Goal: Information Seeking & Learning: Learn about a topic

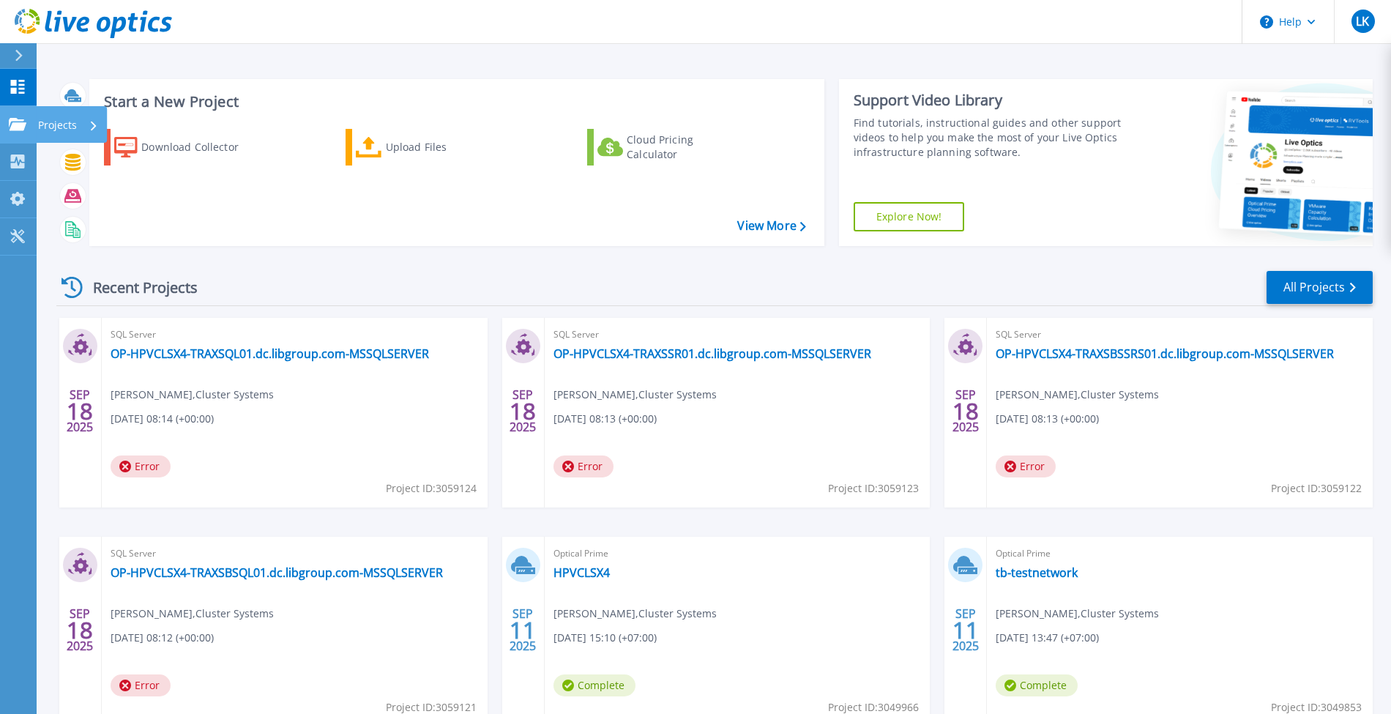
click at [26, 118] on div "Projects" at bounding box center [43, 124] width 68 height 13
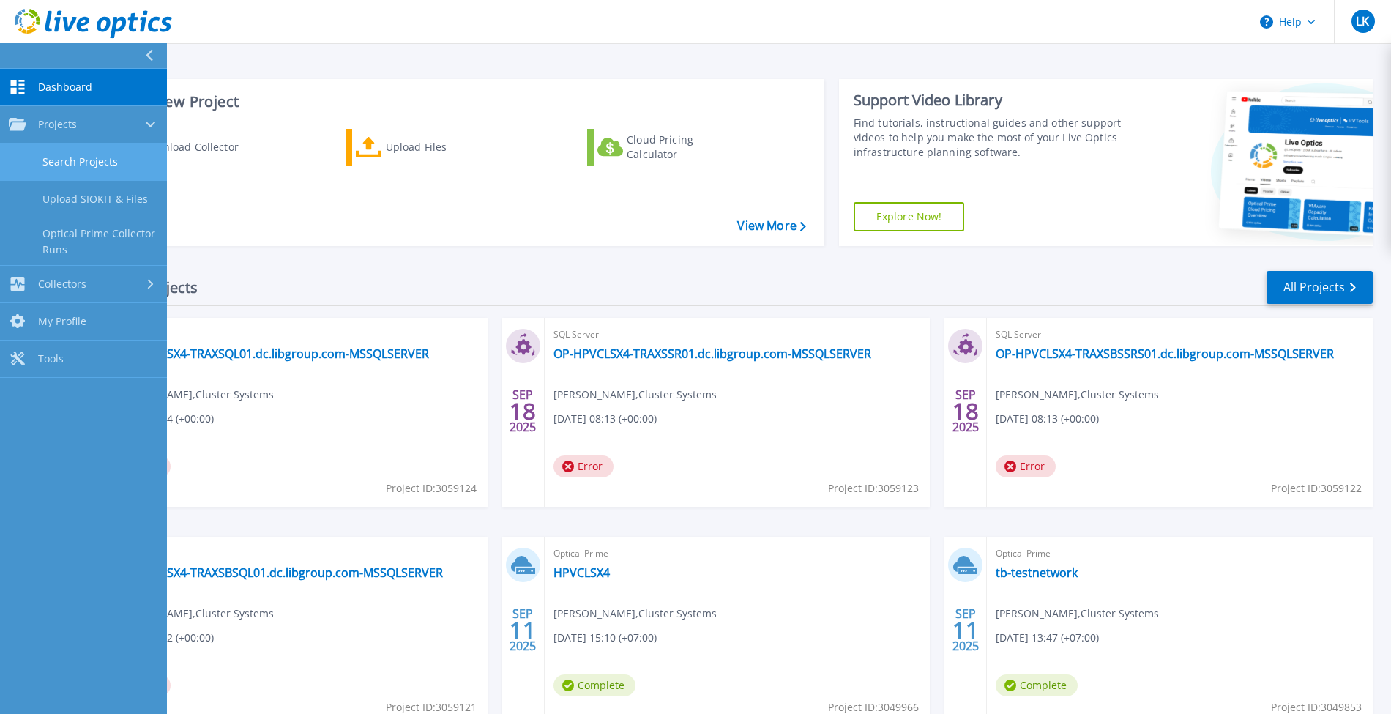
click at [103, 164] on link "Search Projects" at bounding box center [83, 161] width 167 height 37
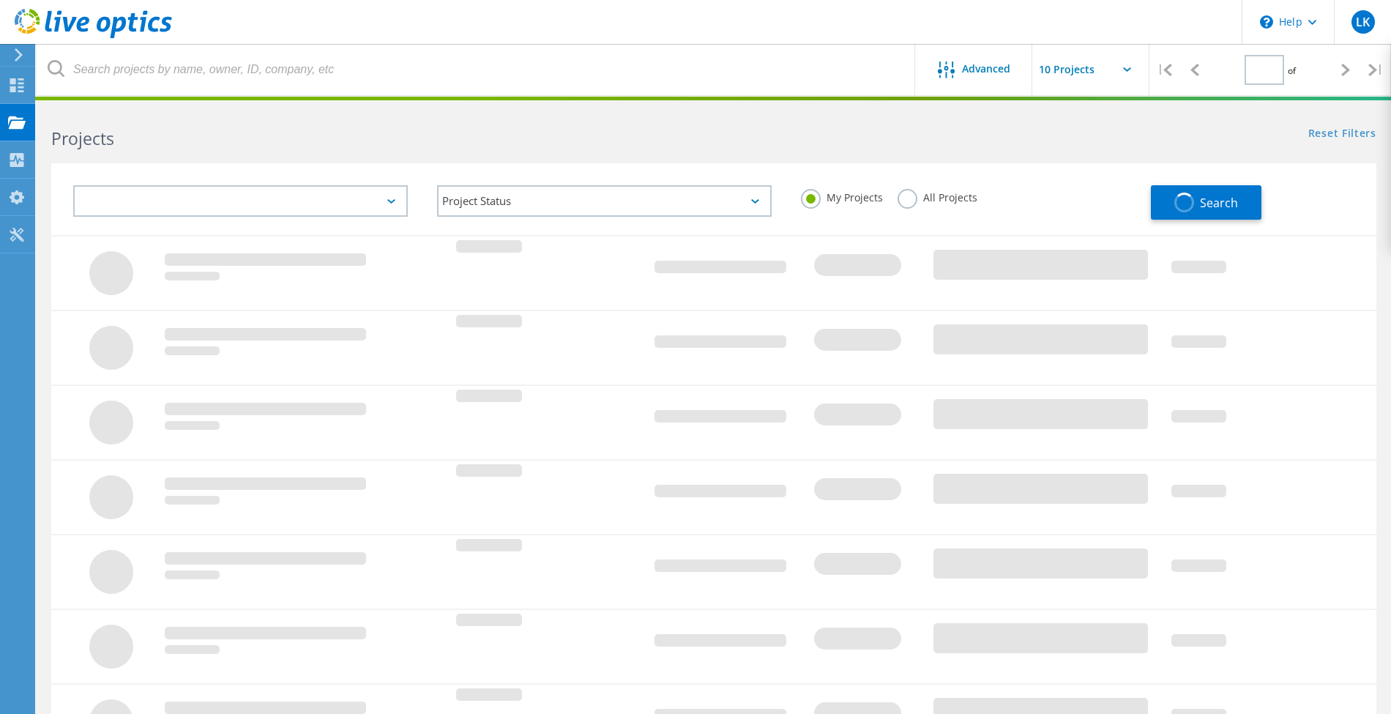
type input "1"
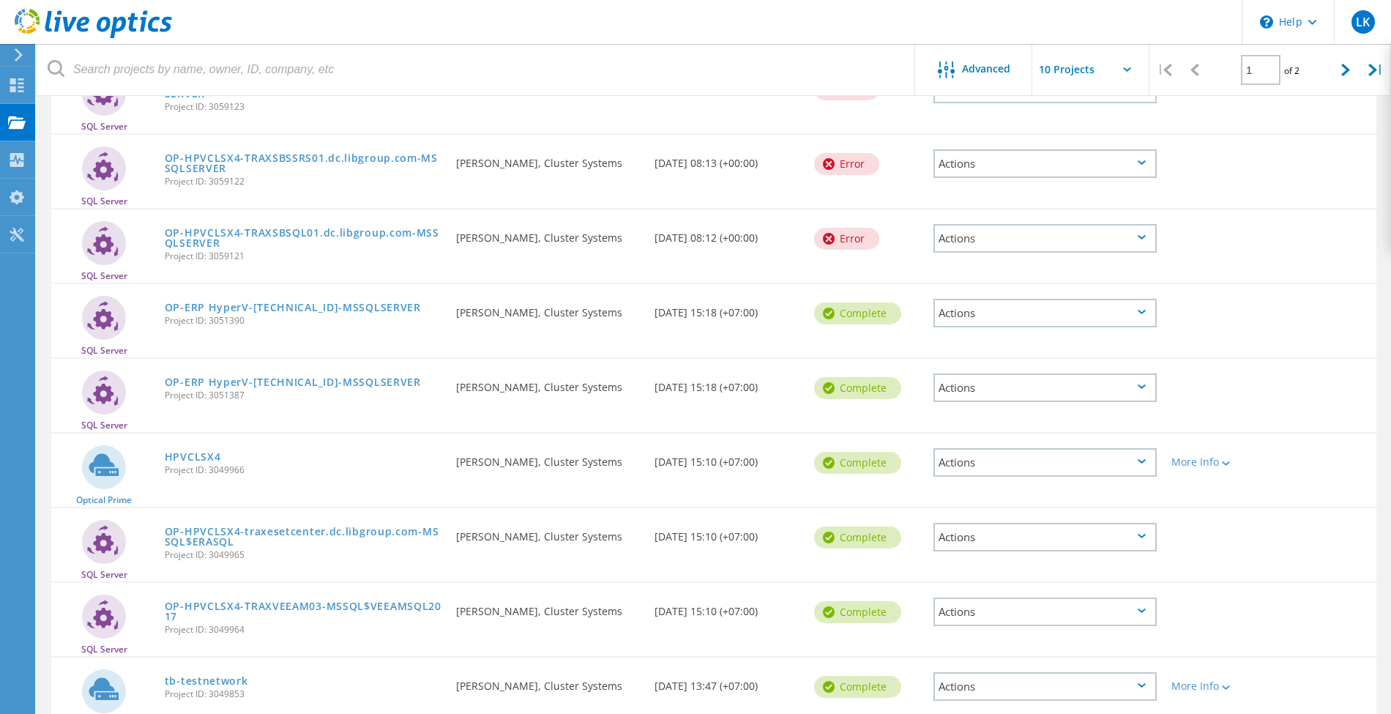
scroll to position [293, 0]
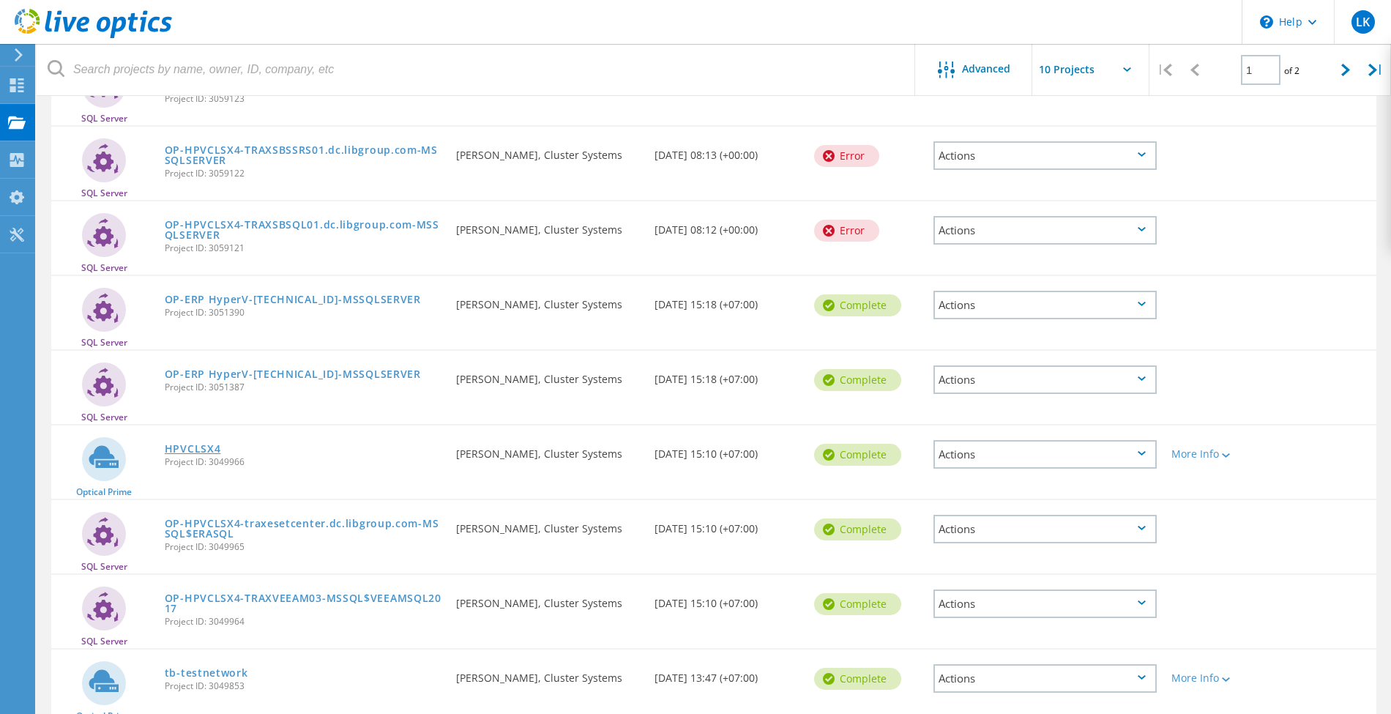
click at [208, 451] on link "HPVCLSX4" at bounding box center [193, 449] width 56 height 10
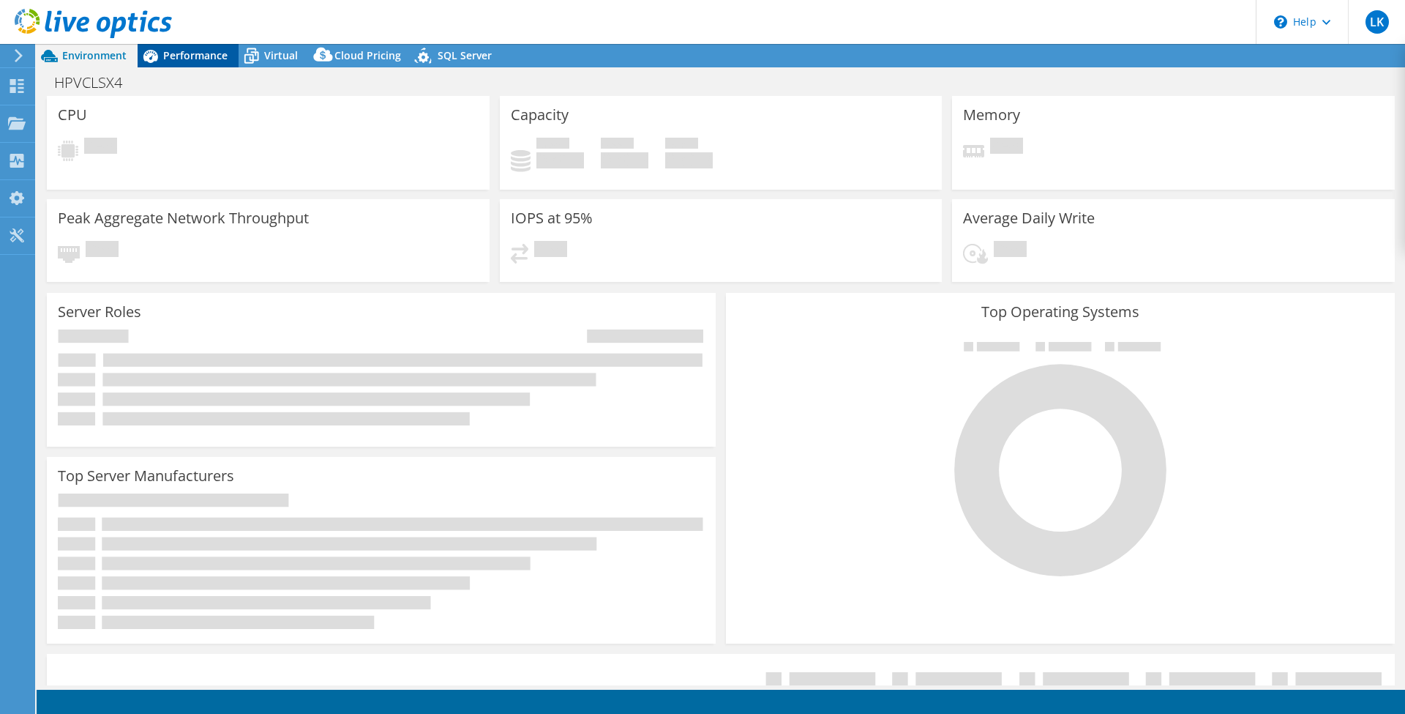
click at [192, 64] on div "Performance" at bounding box center [188, 55] width 101 height 23
click at [196, 48] on span "Performance" at bounding box center [195, 55] width 64 height 14
click at [193, 56] on span "Performance" at bounding box center [195, 55] width 64 height 14
click at [15, 58] on icon at bounding box center [18, 55] width 11 height 13
click at [202, 53] on span "Performance" at bounding box center [195, 55] width 64 height 14
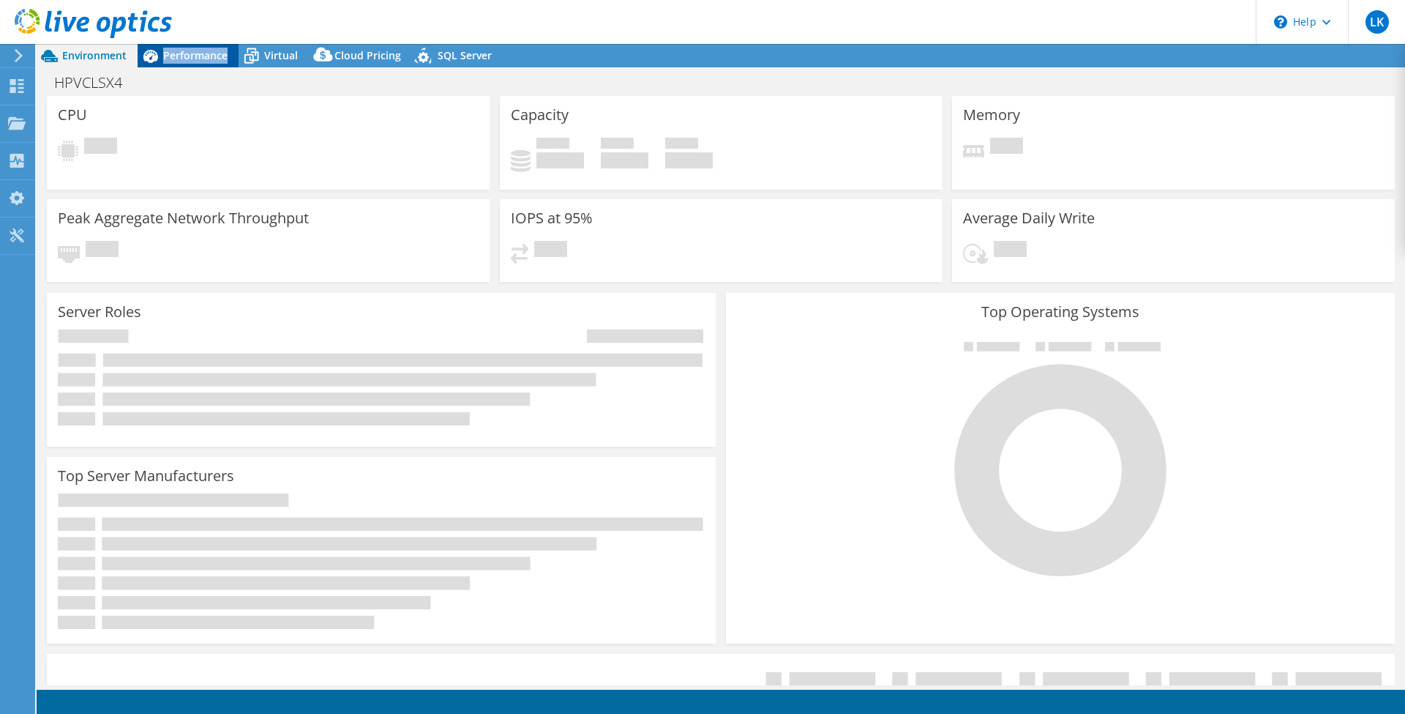
click at [202, 53] on span "Performance" at bounding box center [195, 55] width 64 height 14
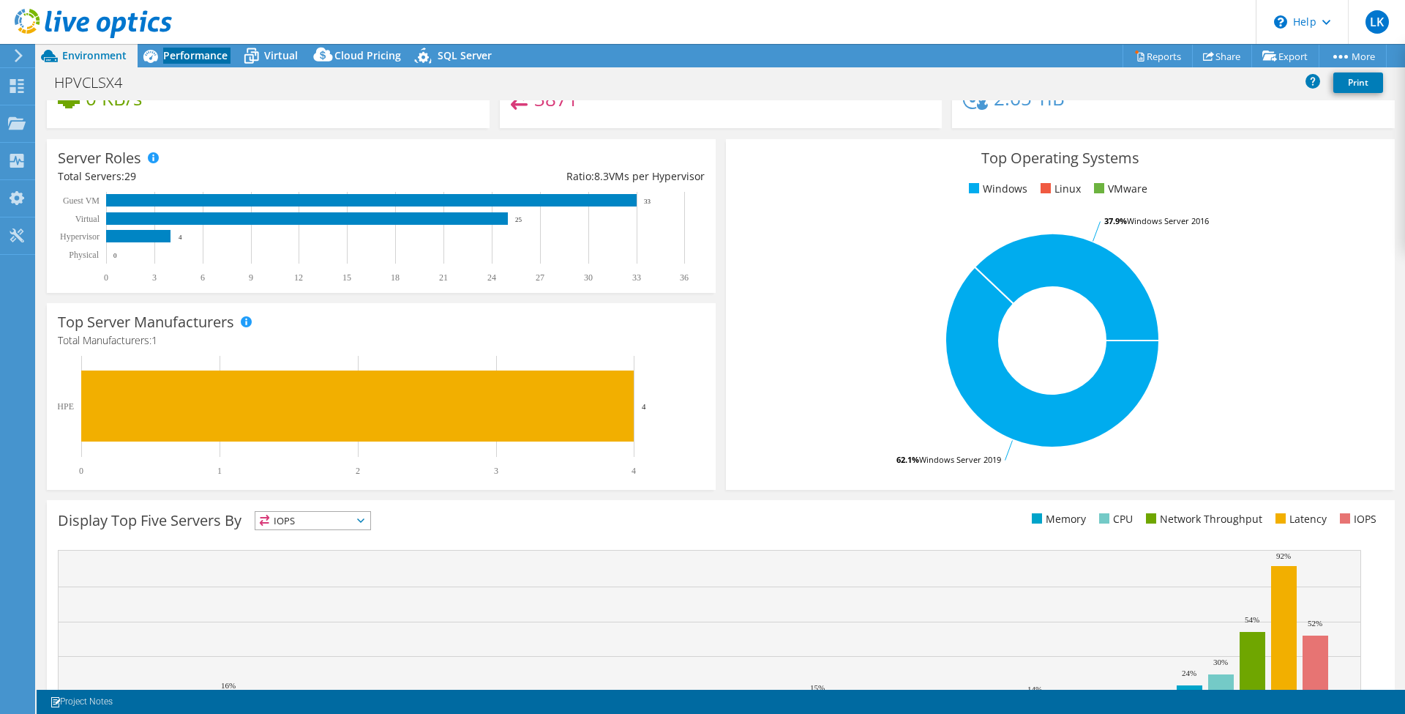
scroll to position [263, 0]
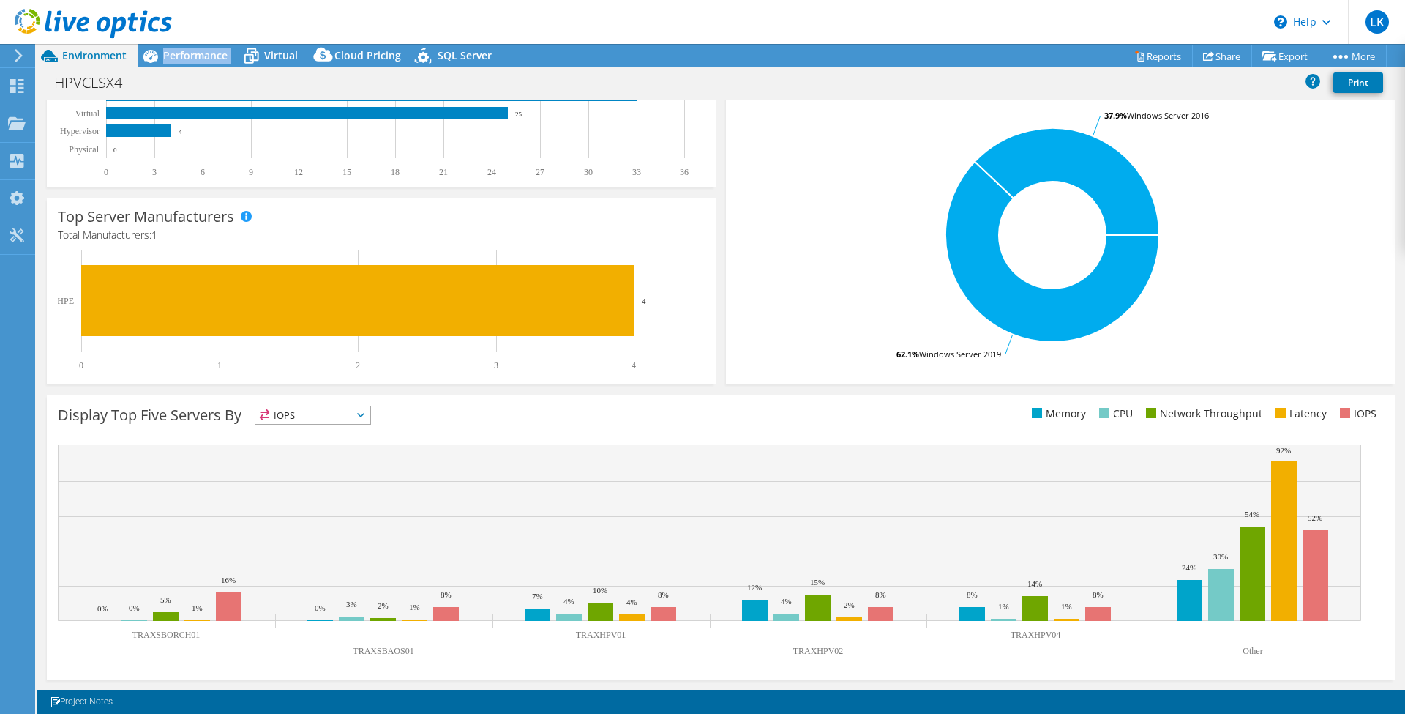
click at [303, 409] on span "IOPS" at bounding box center [312, 415] width 115 height 18
click at [302, 490] on li "Network Throughput" at bounding box center [312, 495] width 115 height 20
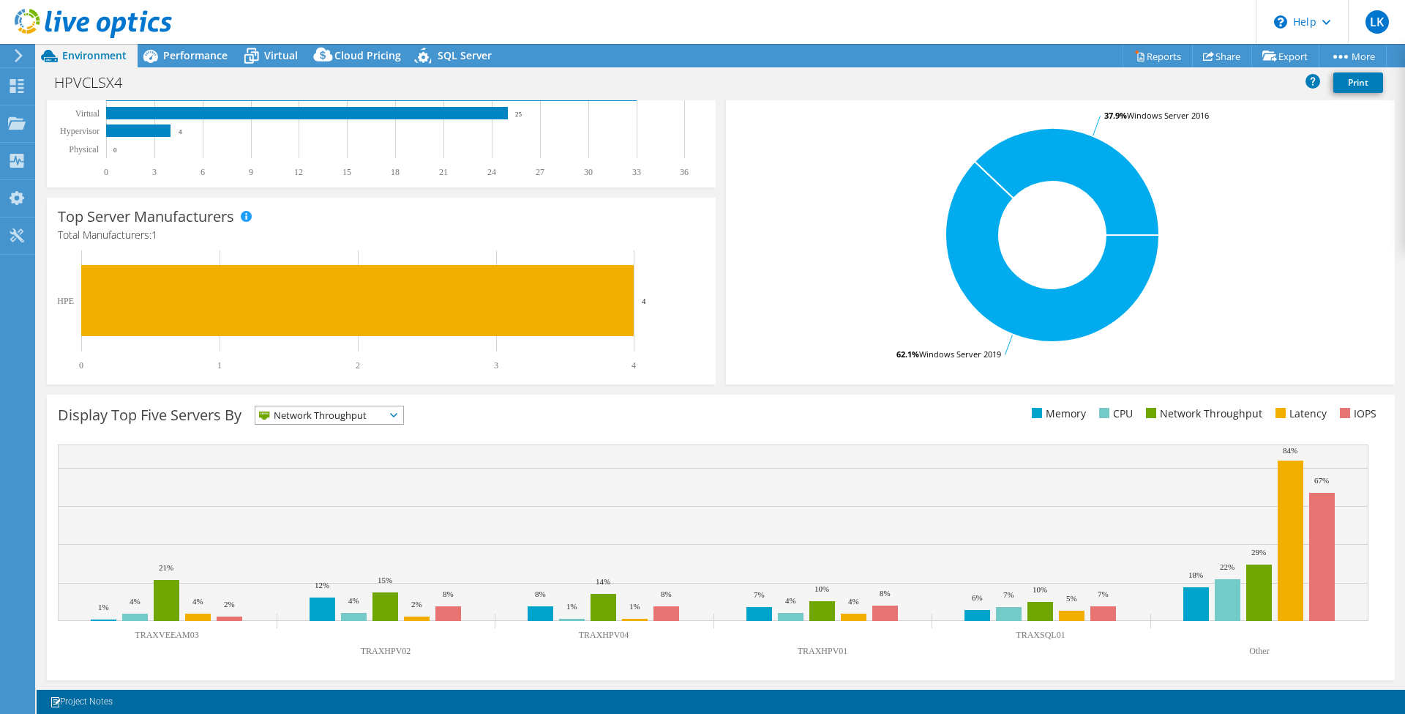
click at [324, 413] on span "Network Throughput" at bounding box center [320, 415] width 130 height 18
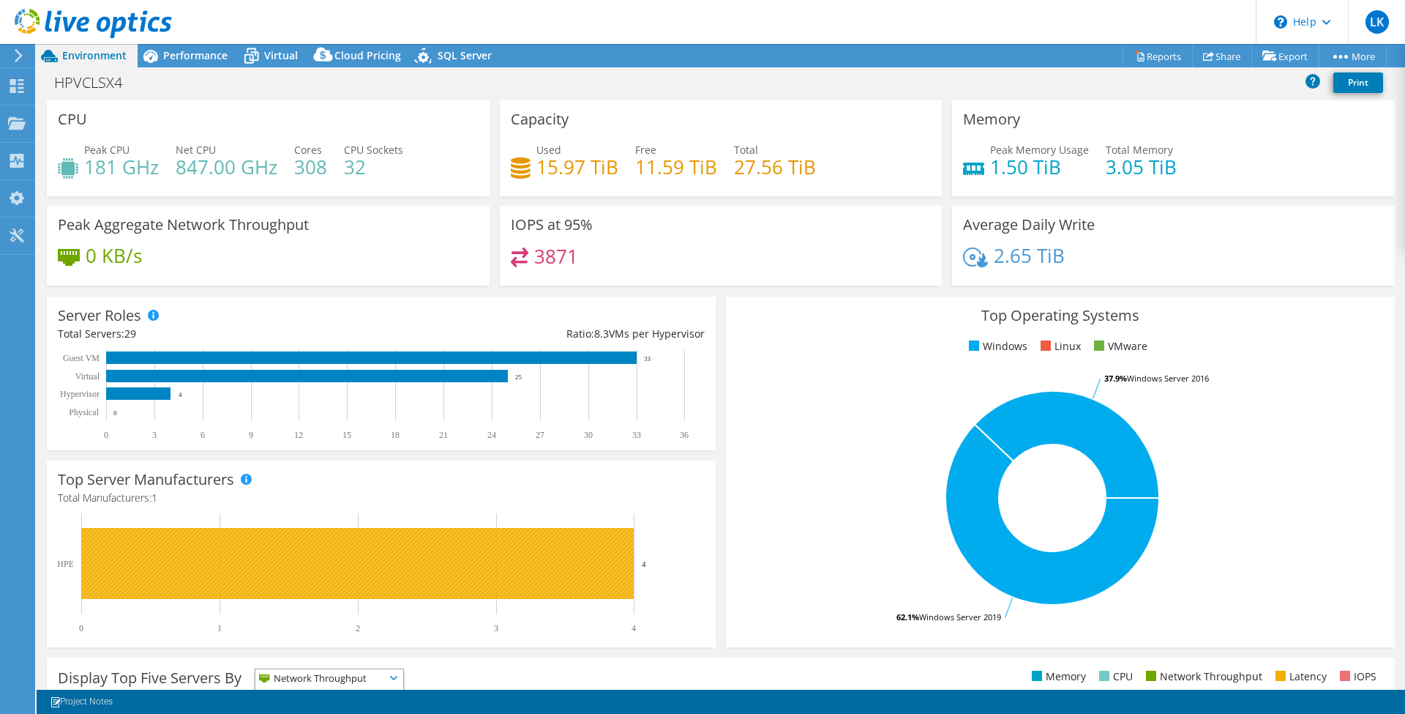
scroll to position [1, 0]
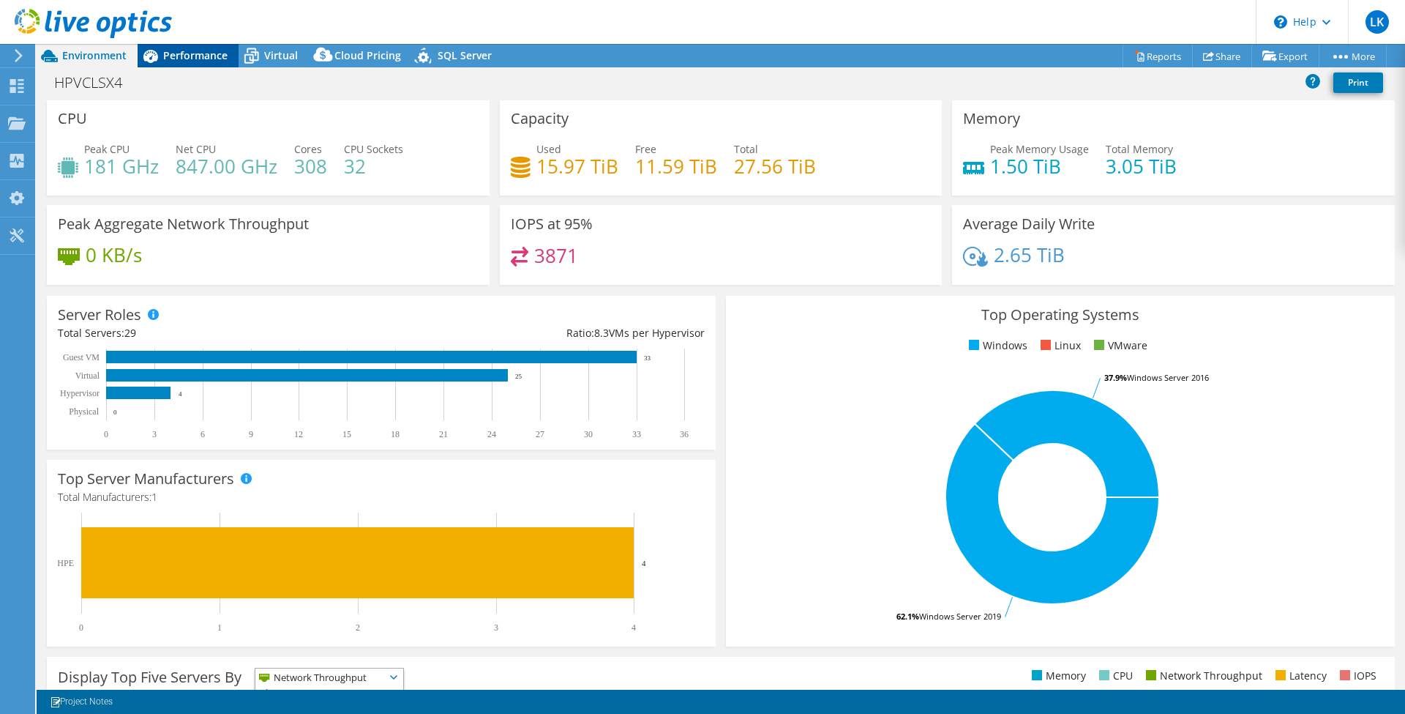
click at [217, 60] on span "Performance" at bounding box center [195, 55] width 64 height 14
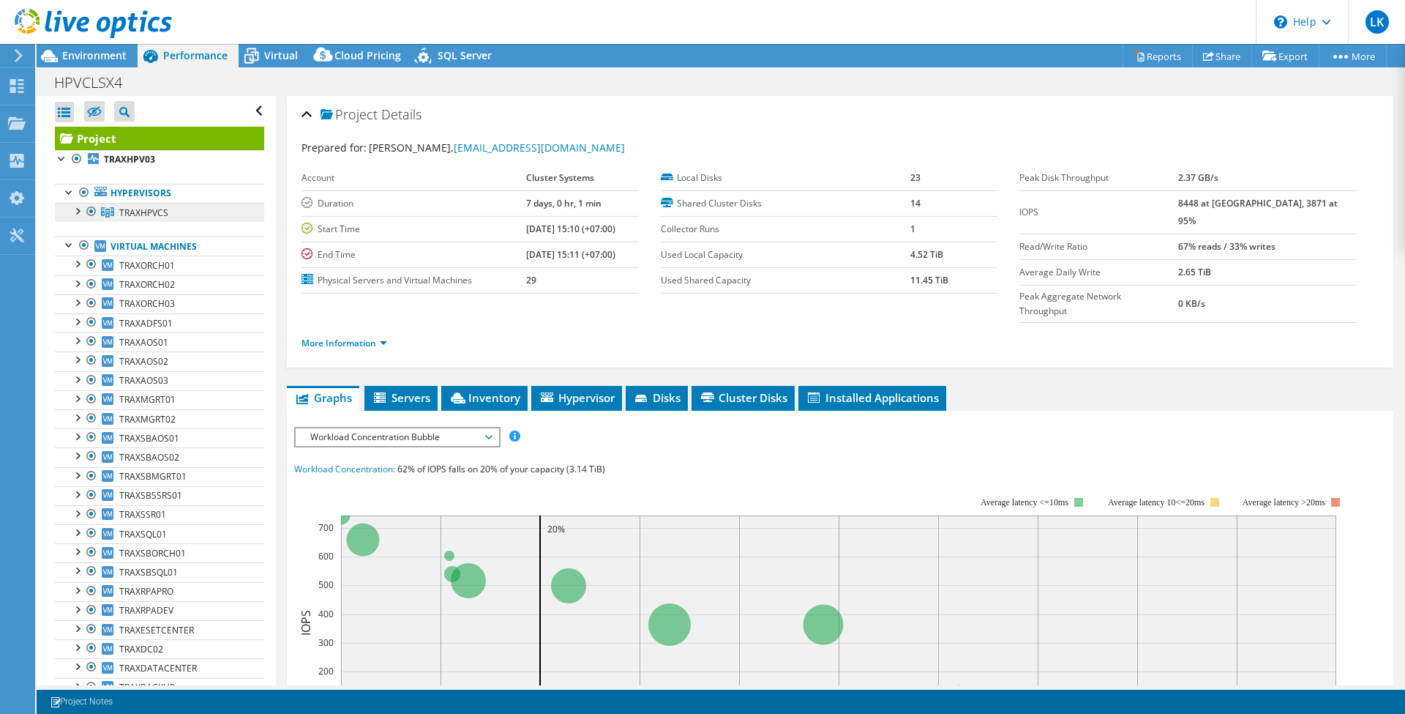
click at [155, 213] on span "TRAXHPVCS" at bounding box center [143, 212] width 49 height 12
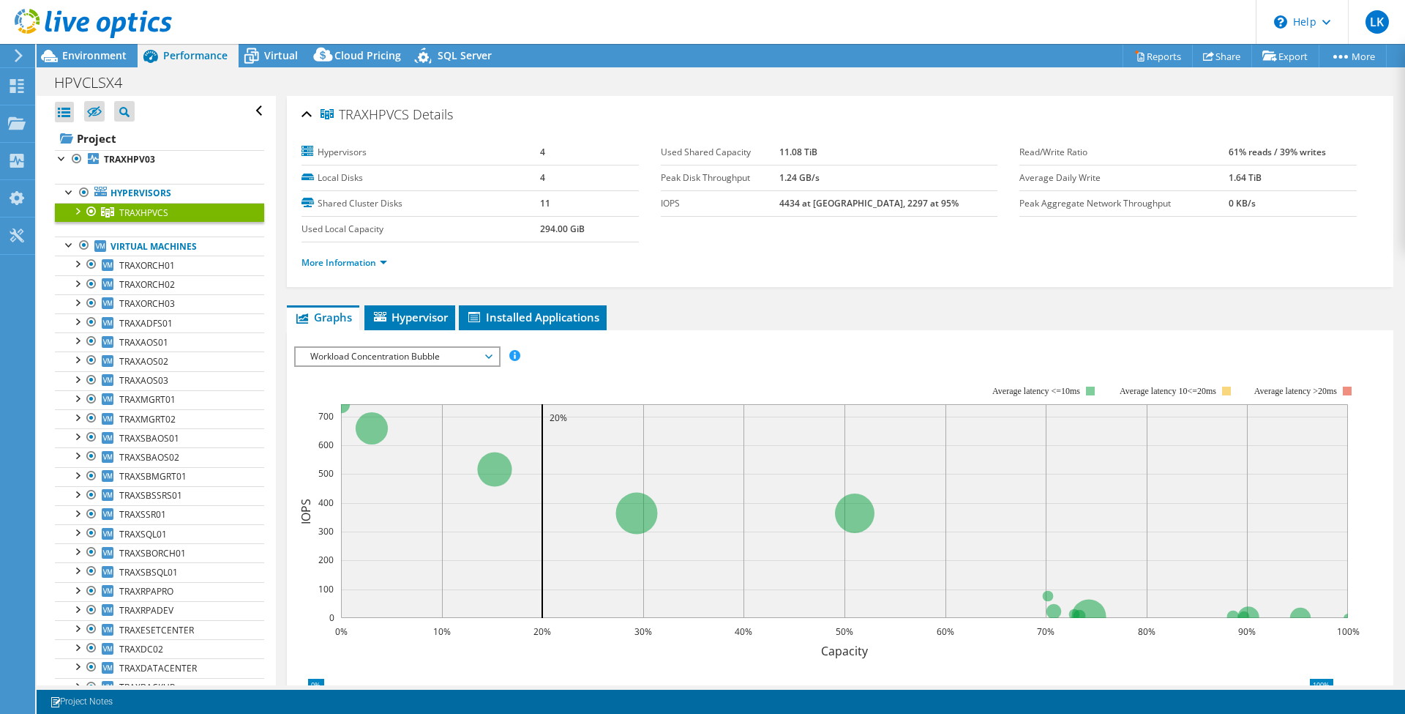
click at [384, 360] on span "Workload Concentration Bubble" at bounding box center [397, 357] width 188 height 18
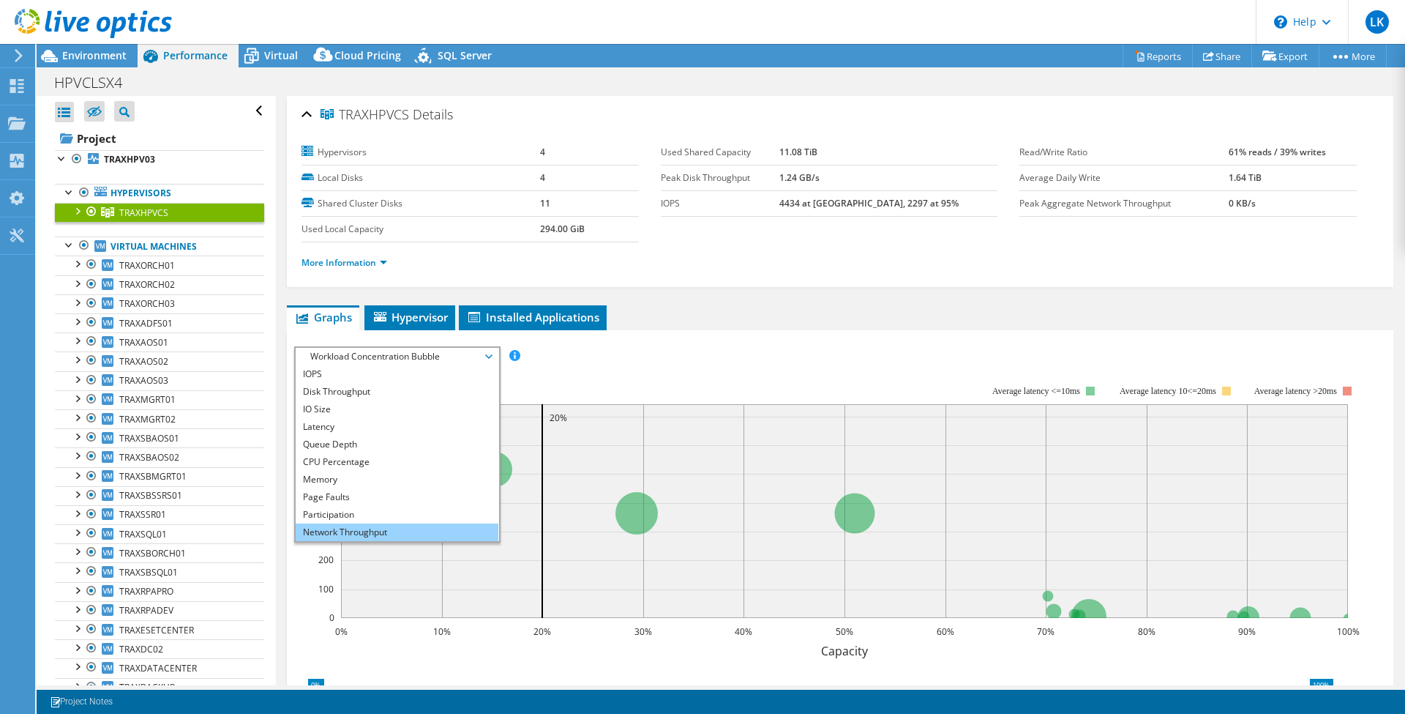
click at [355, 523] on li "Network Throughput" at bounding box center [397, 532] width 203 height 18
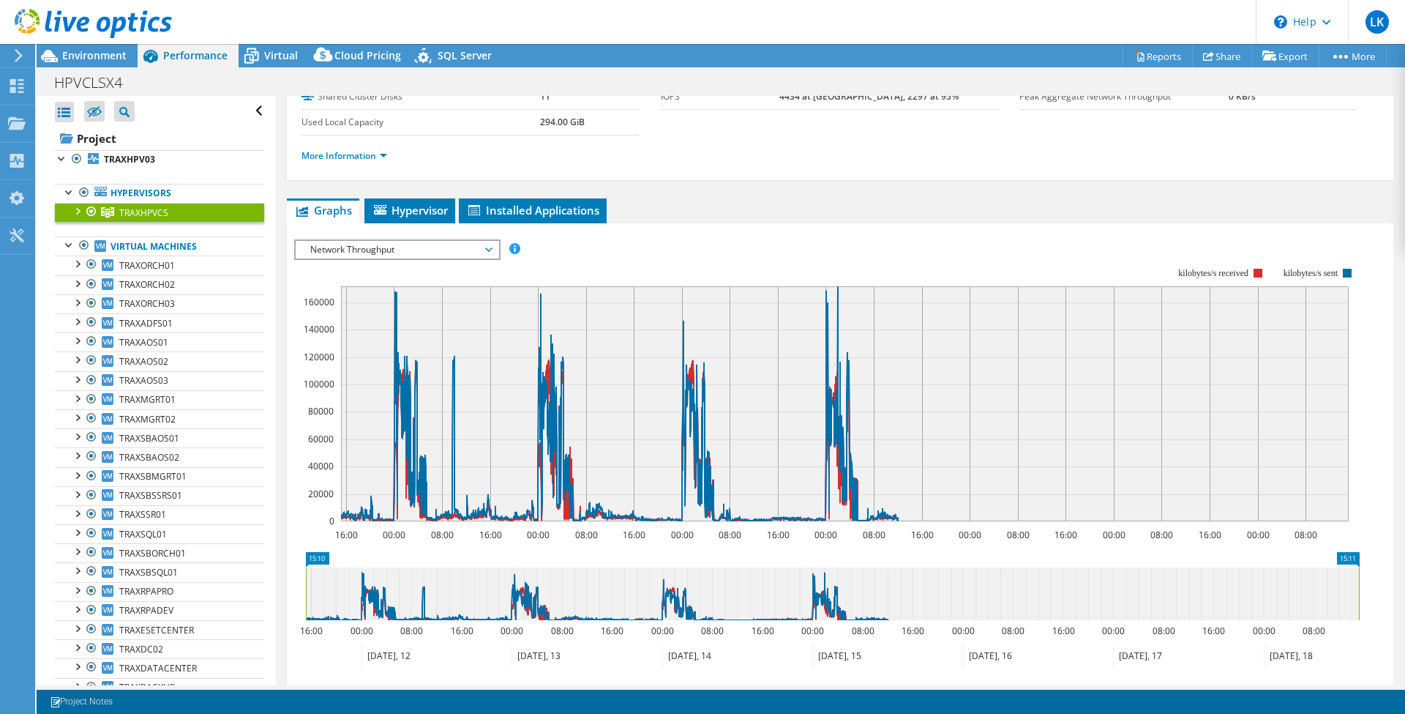
scroll to position [109, 0]
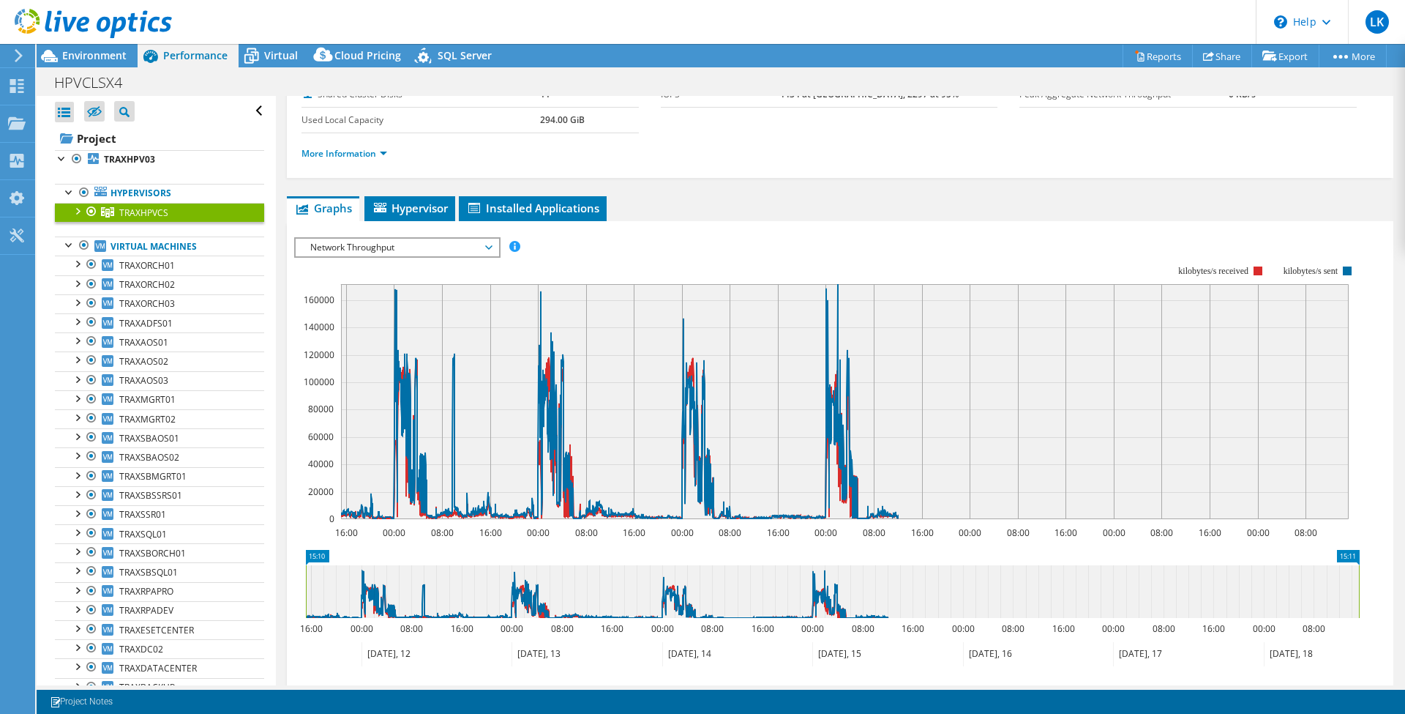
drag, startPoint x: 649, startPoint y: 590, endPoint x: 896, endPoint y: 635, distance: 250.8
click at [896, 635] on icon "15:10 15:11 16:00 00:00 08:00 16:00 00:00 08:00 16:00 00:00 08:00 16:00 00:00 0…" at bounding box center [832, 608] width 1077 height 117
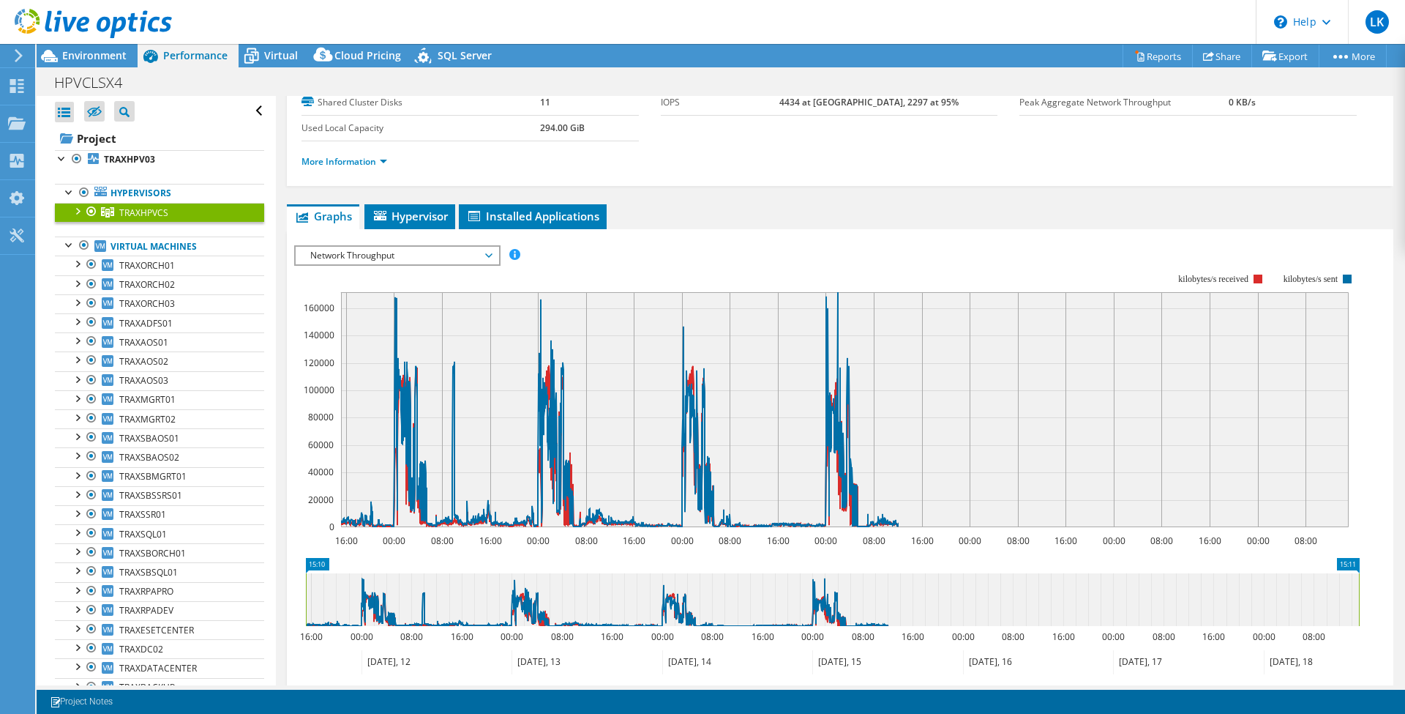
drag, startPoint x: 856, startPoint y: 599, endPoint x: 929, endPoint y: 593, distance: 72.7
click at [929, 593] on icon at bounding box center [832, 599] width 1053 height 53
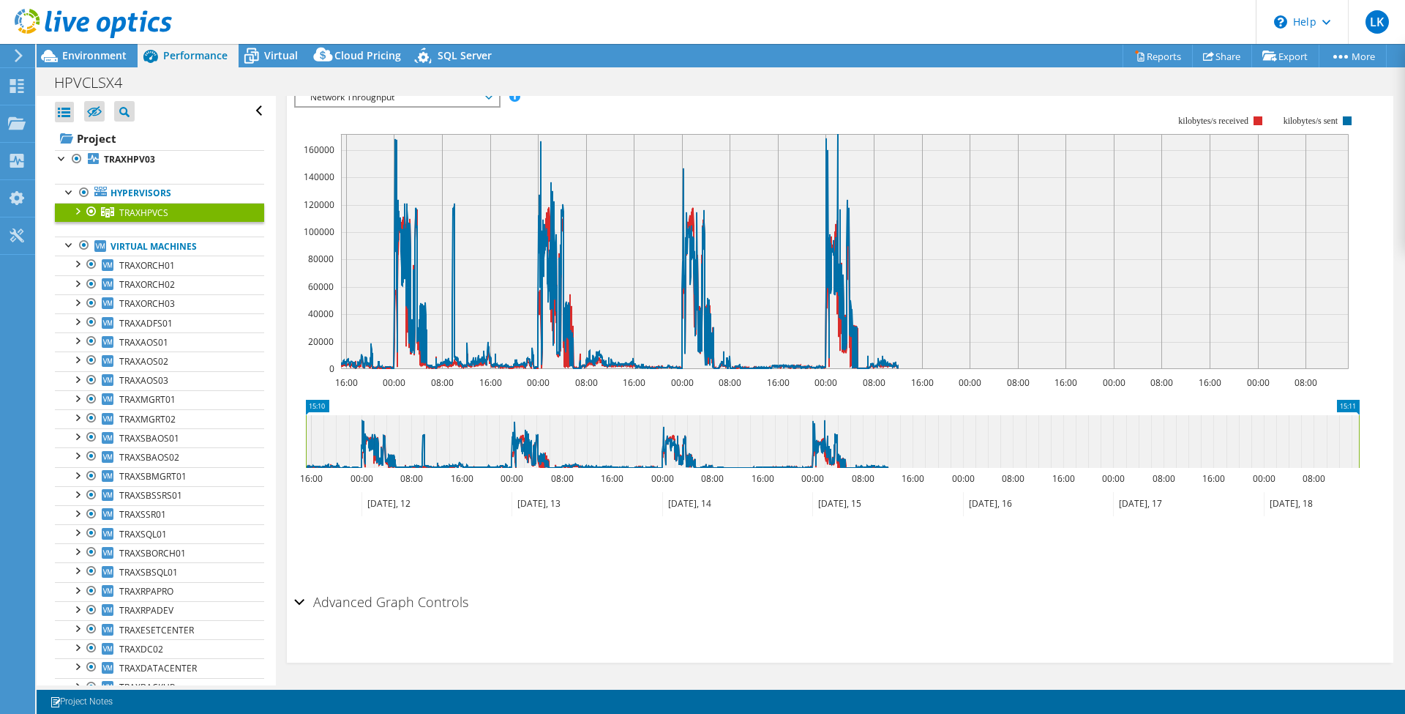
scroll to position [259, 0]
click at [378, 602] on h2 "Advanced Graph Controls" at bounding box center [381, 601] width 174 height 29
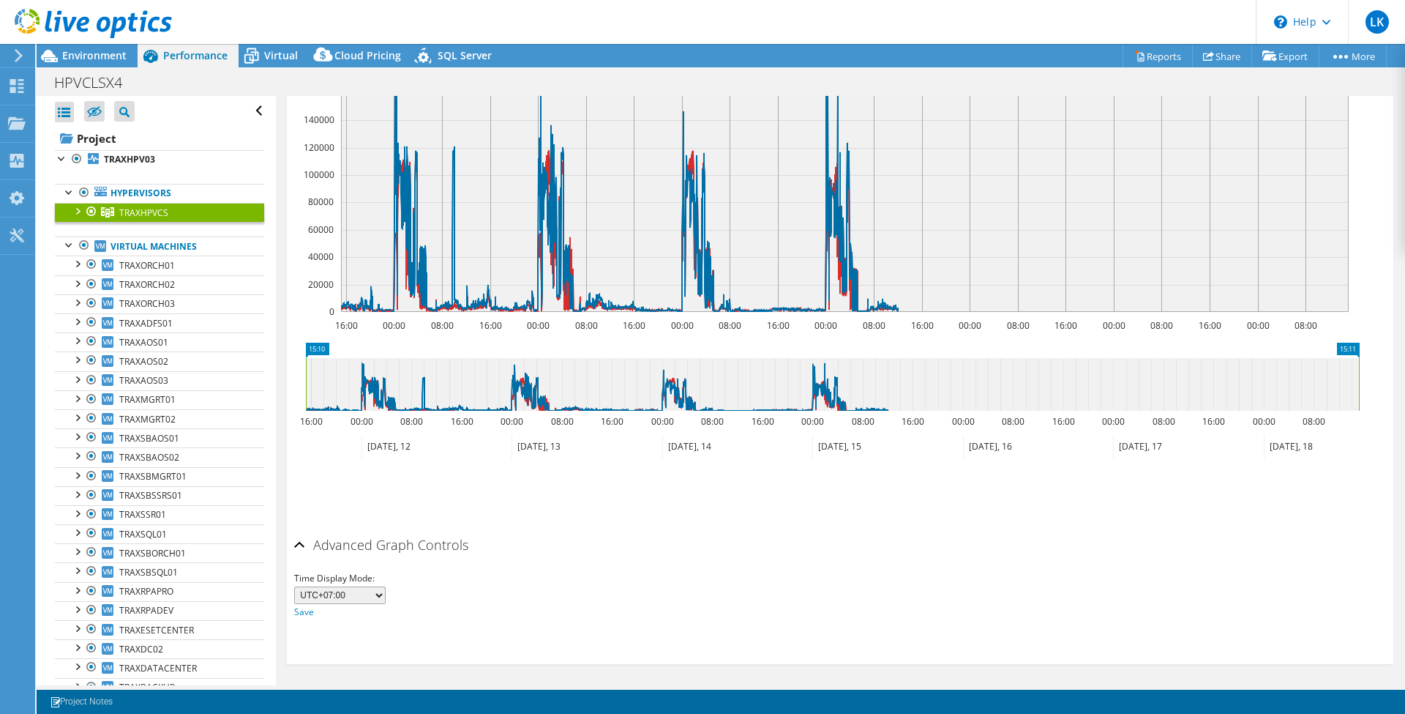
scroll to position [0, 0]
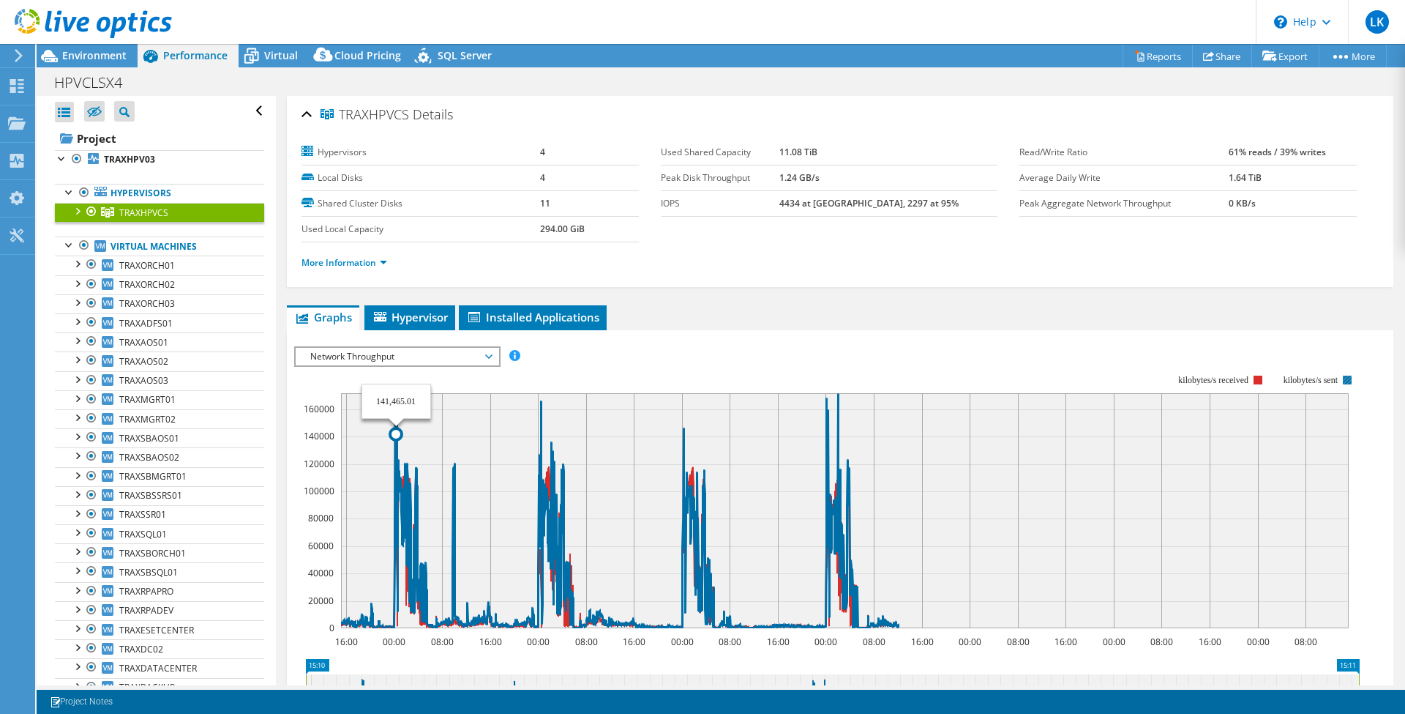
click at [397, 444] on icon at bounding box center [619, 510] width 557 height 234
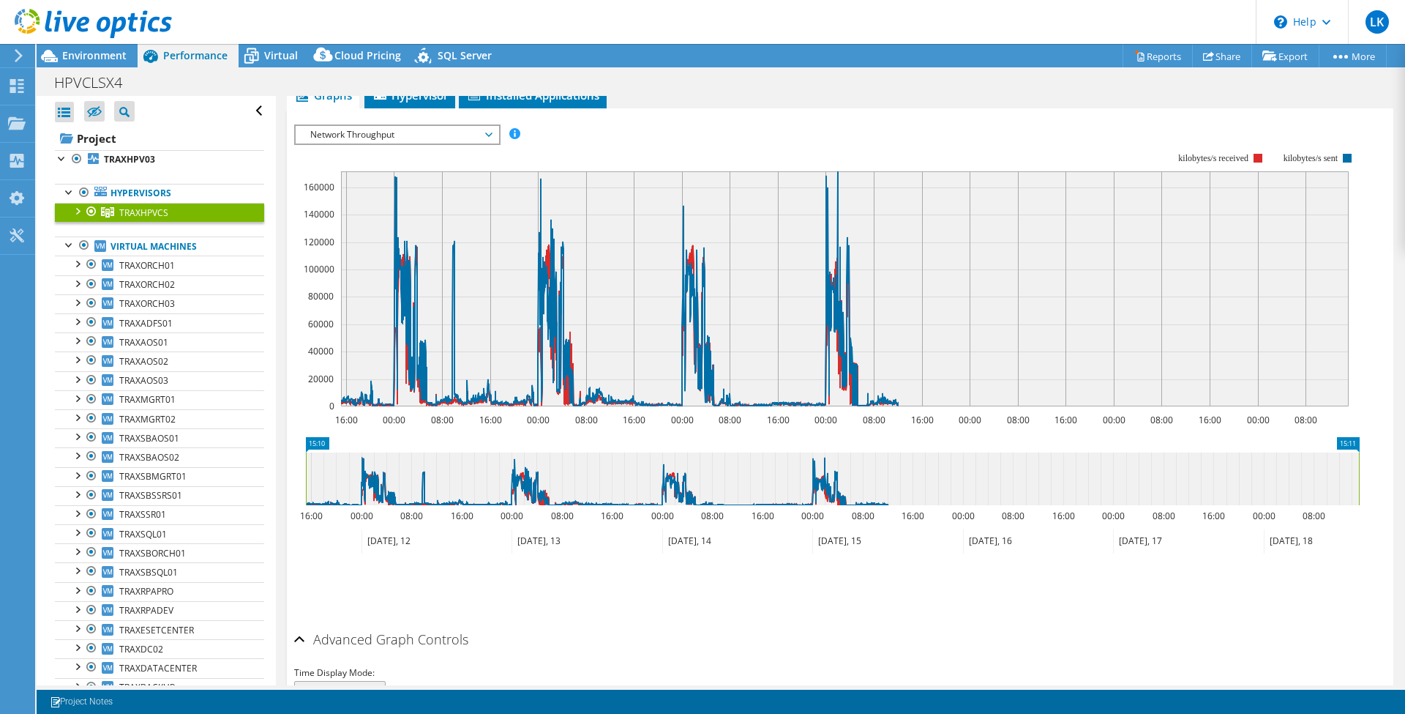
scroll to position [316, 0]
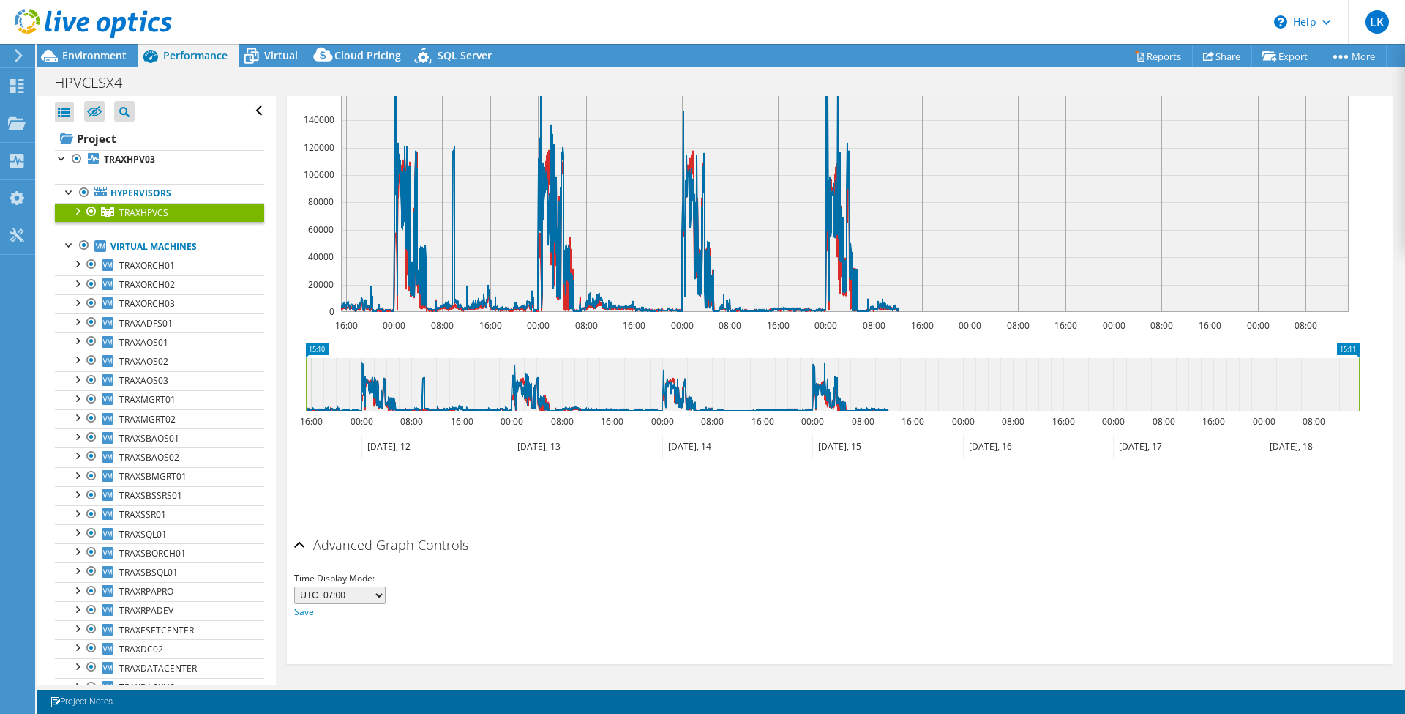
click at [372, 592] on select "UTC-12:00 UTC-11:00 UTC-10:00 UTC-09:30 UTC-09:00 UTC-08:00 UTC-07:00 UTC-06:00…" at bounding box center [339, 595] width 91 height 18
click at [480, 550] on div "Advanced Graph Controls" at bounding box center [840, 545] width 1092 height 31
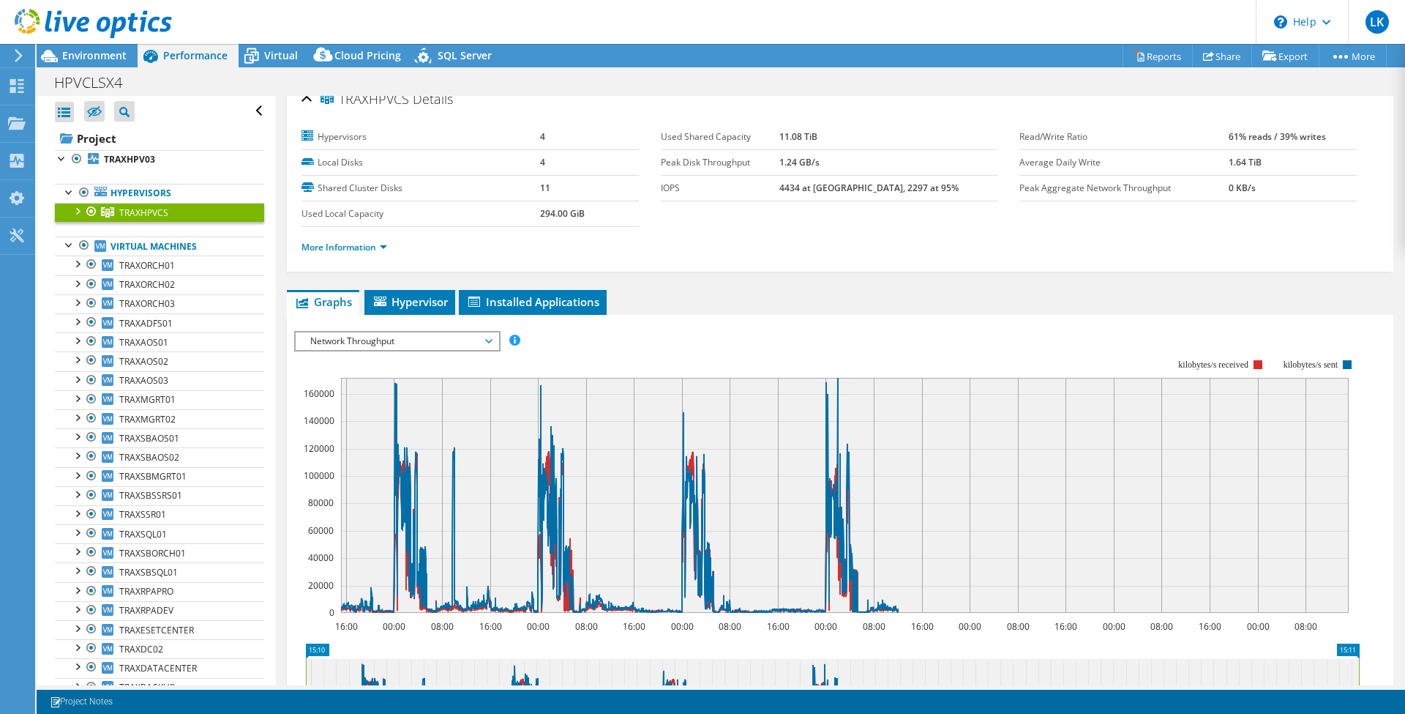
scroll to position [0, 0]
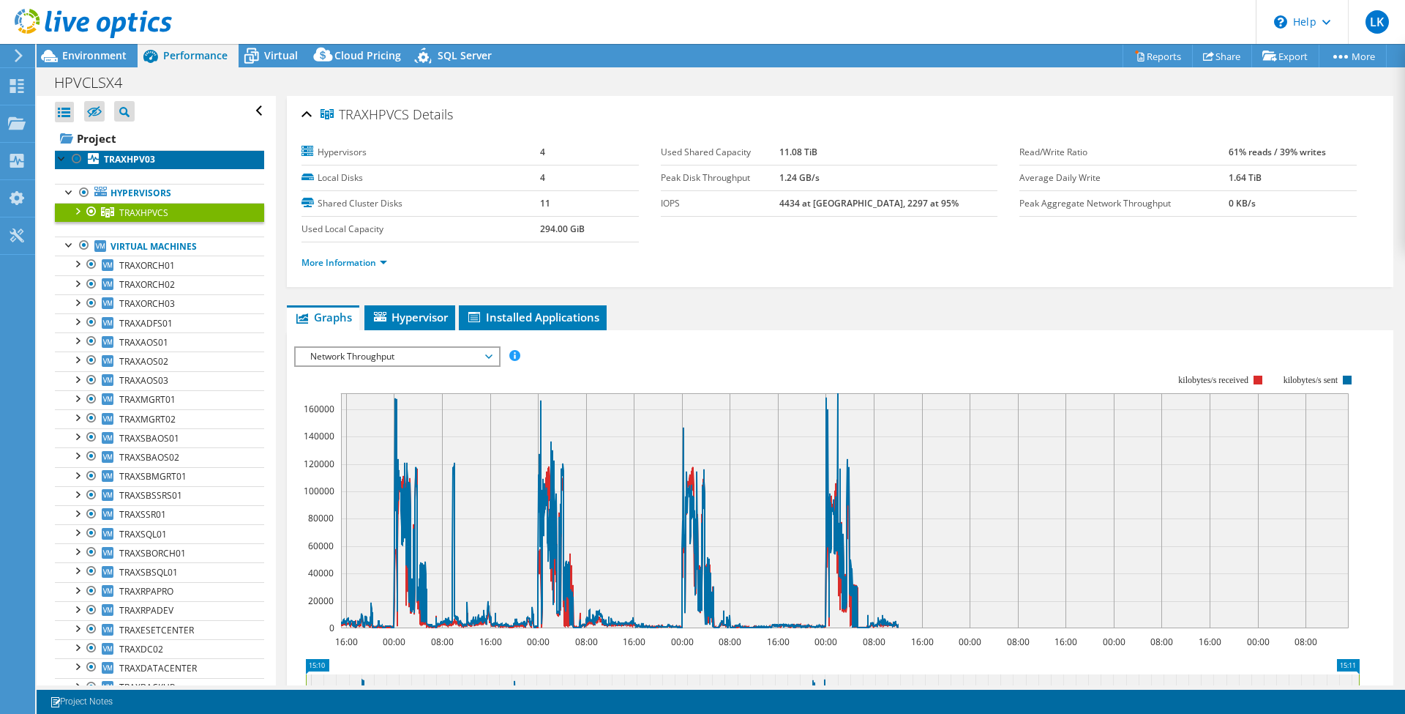
click at [176, 165] on link "TRAXHPV03" at bounding box center [159, 159] width 209 height 19
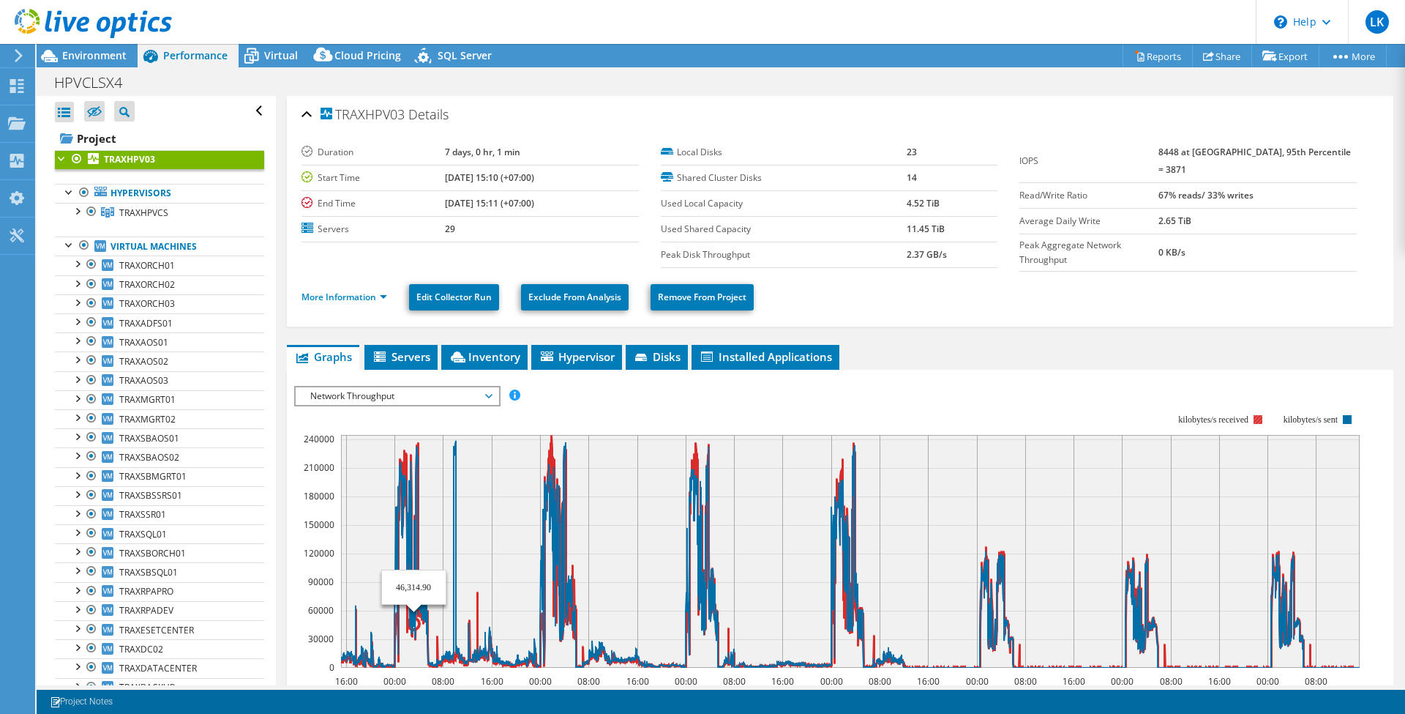
click at [414, 438] on icon at bounding box center [850, 551] width 1019 height 233
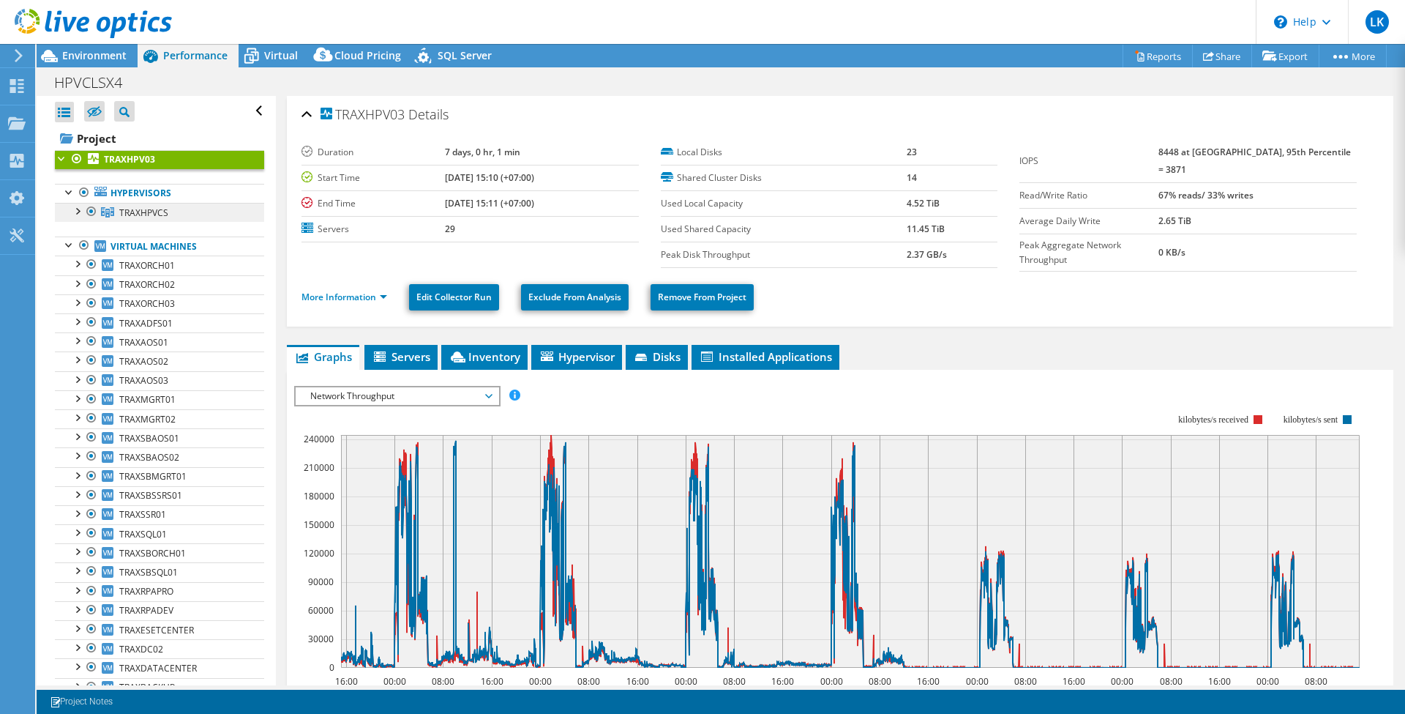
click at [183, 212] on link "TRAXHPVCS" at bounding box center [159, 212] width 209 height 19
